Goal: Check status: Check status

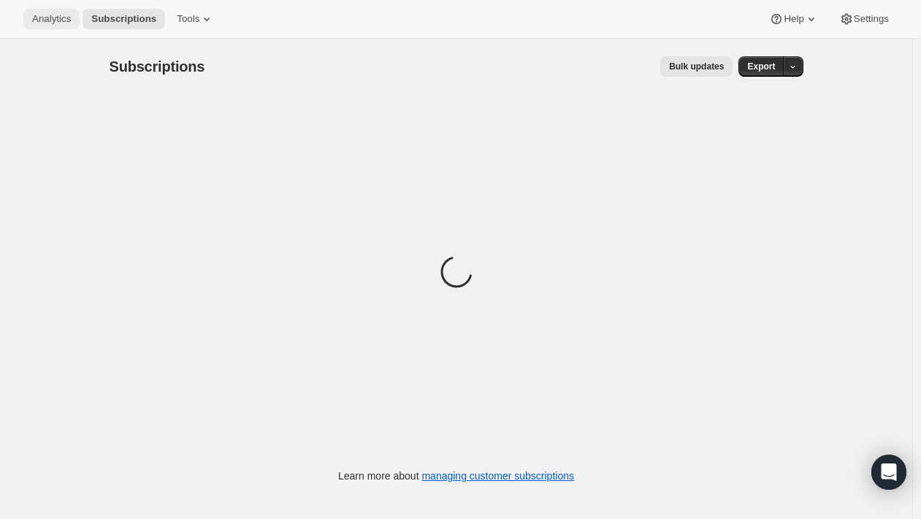
click at [50, 25] on button "Analytics" at bounding box center [51, 19] width 56 height 20
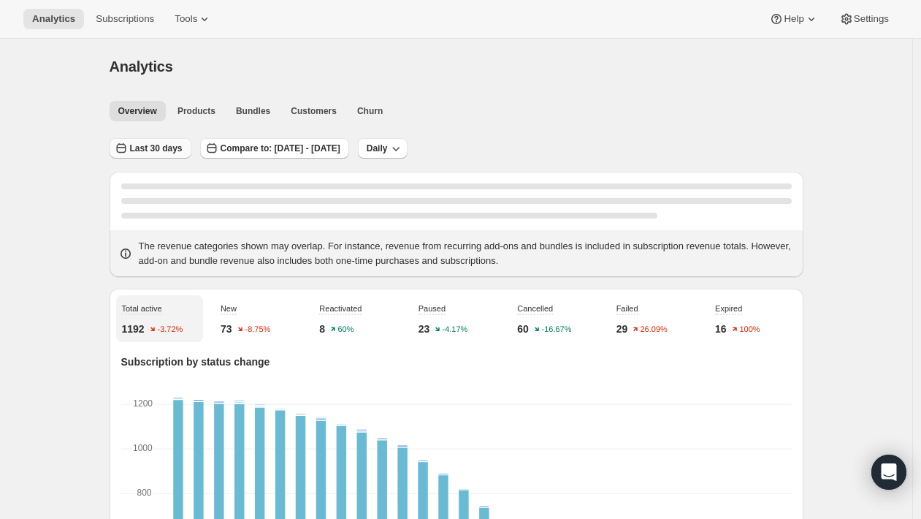
click at [153, 148] on span "Last 30 days" at bounding box center [156, 148] width 53 height 12
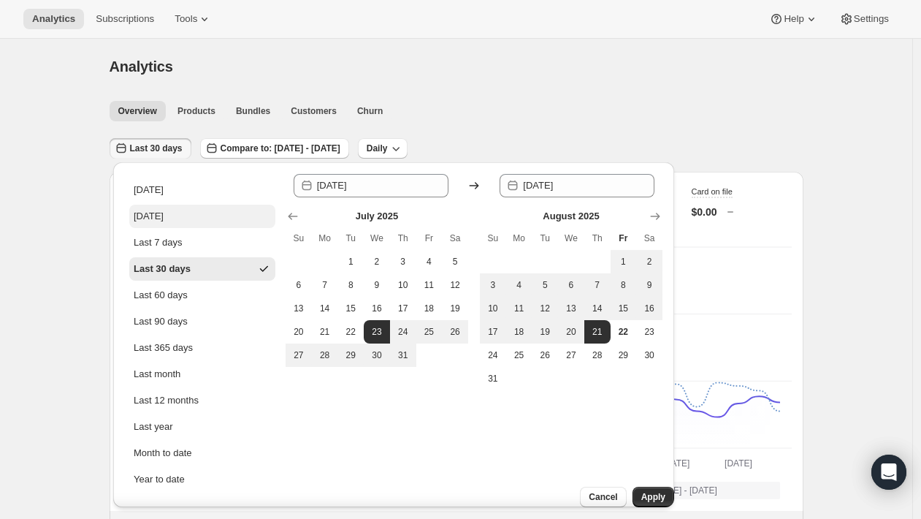
click at [164, 215] on div "[DATE]" at bounding box center [149, 216] width 30 height 15
type input "[DATE]"
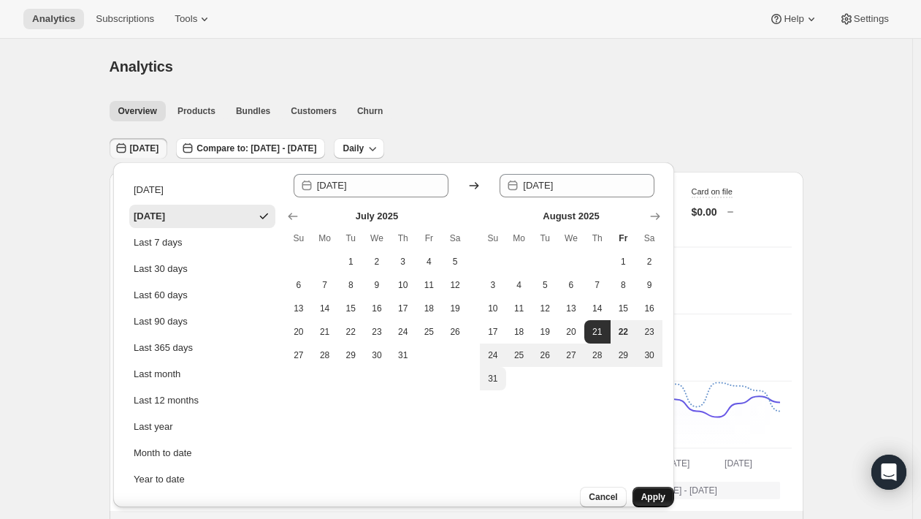
click at [642, 491] on span "Apply" at bounding box center [654, 497] width 24 height 12
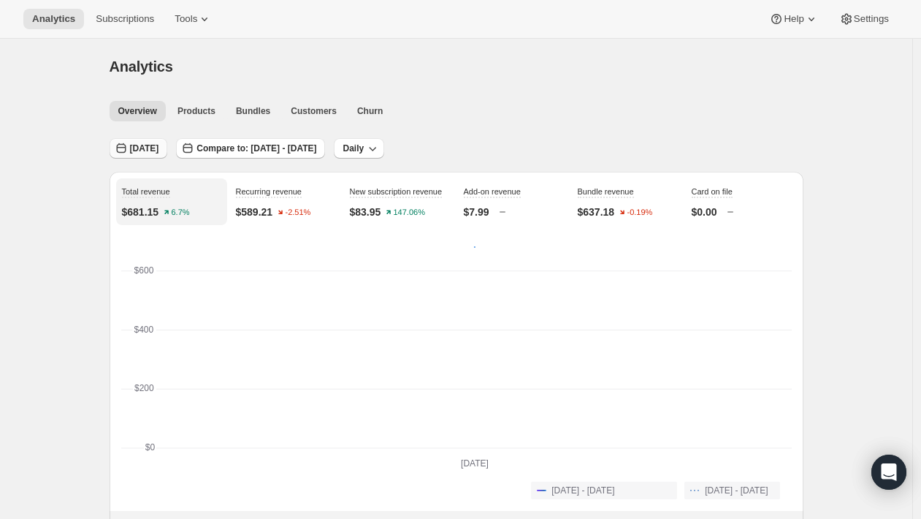
click at [139, 145] on span "[DATE]" at bounding box center [144, 148] width 29 height 12
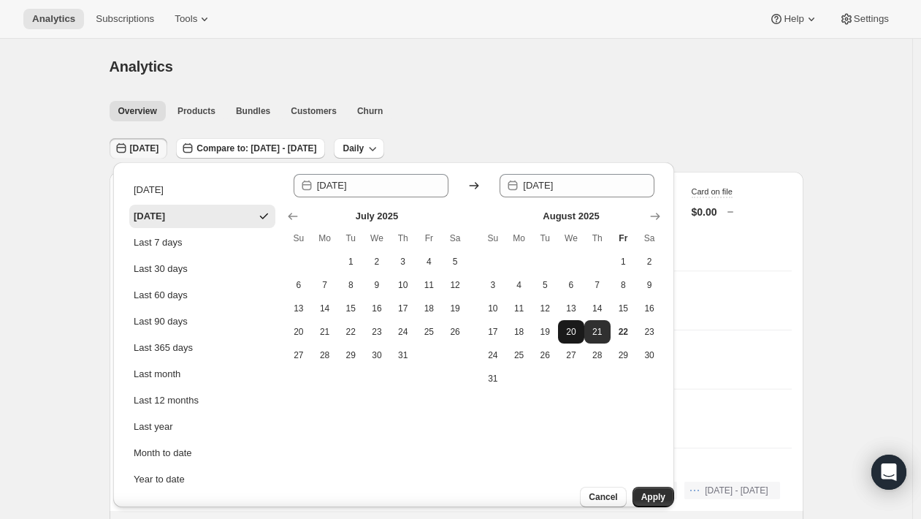
click at [568, 334] on span "20" at bounding box center [571, 332] width 15 height 12
type input "[DATE]"
click at [568, 334] on span "20" at bounding box center [571, 332] width 15 height 12
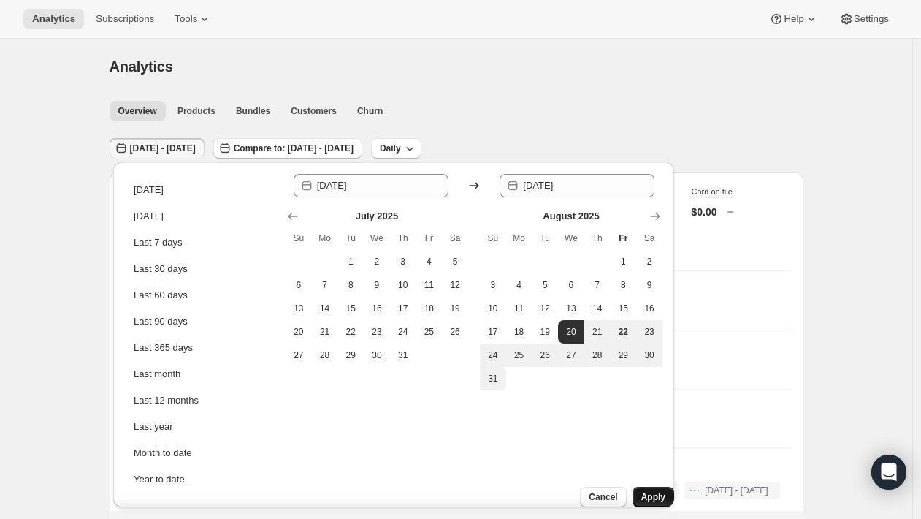
click at [636, 487] on button "Apply" at bounding box center [654, 497] width 42 height 20
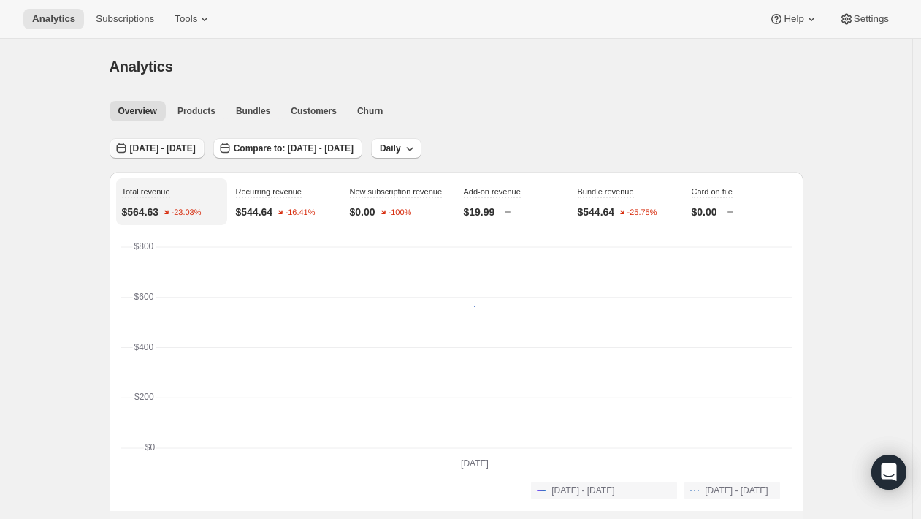
click at [184, 151] on span "[DATE] - [DATE]" at bounding box center [163, 148] width 66 height 12
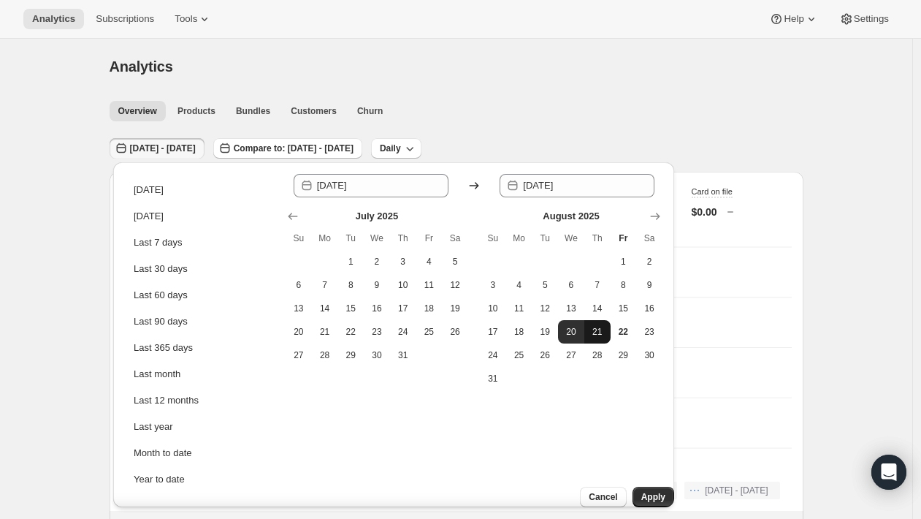
click at [592, 331] on span "21" at bounding box center [597, 332] width 15 height 12
type input "[DATE]"
click at [596, 331] on span "21" at bounding box center [597, 332] width 15 height 12
type input "[DATE]"
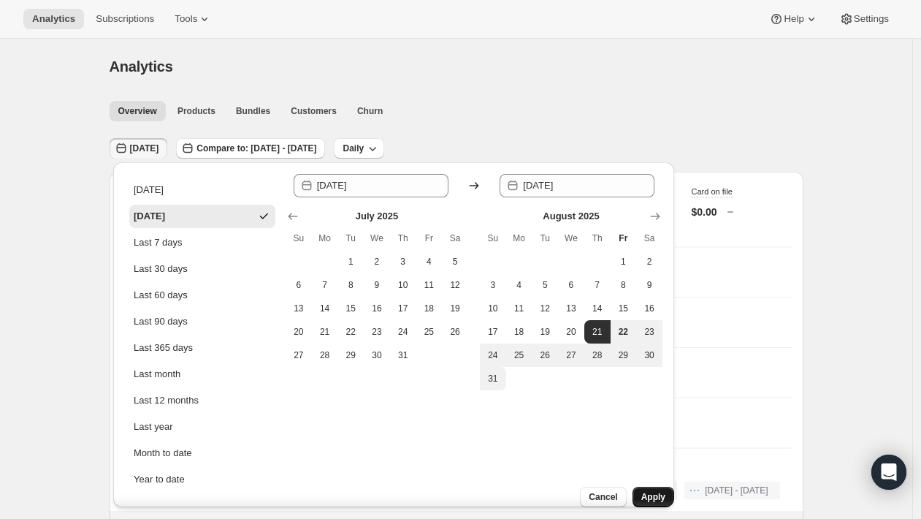
click at [643, 491] on span "Apply" at bounding box center [654, 497] width 24 height 12
